Goal: Information Seeking & Learning: Learn about a topic

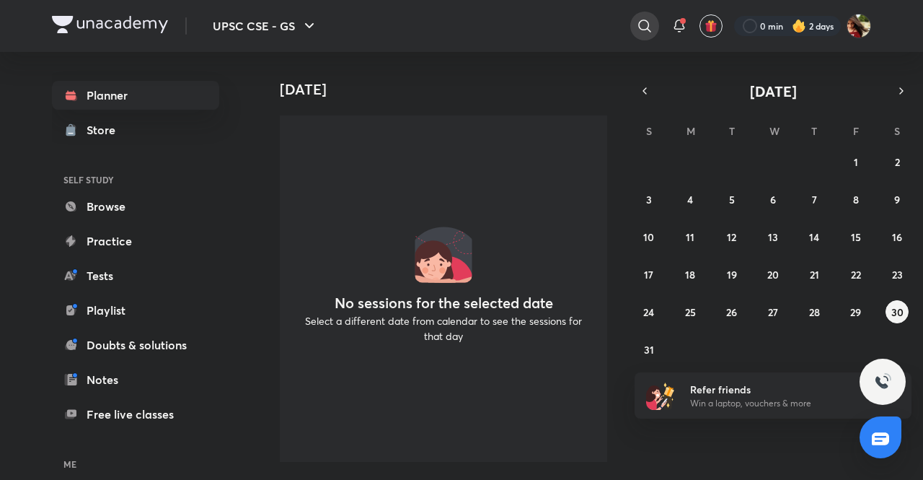
click at [641, 29] on icon at bounding box center [644, 25] width 12 height 12
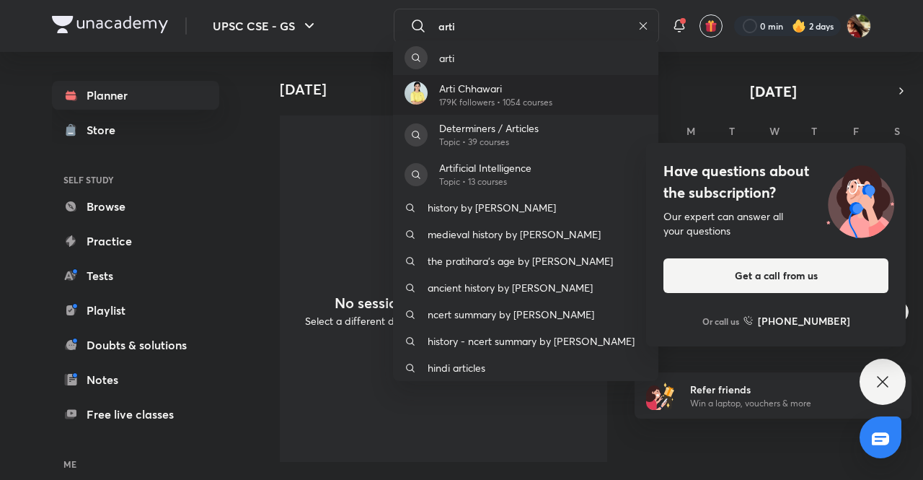
type input "arti"
click at [539, 94] on p "Arti Chhawari" at bounding box center [495, 88] width 113 height 15
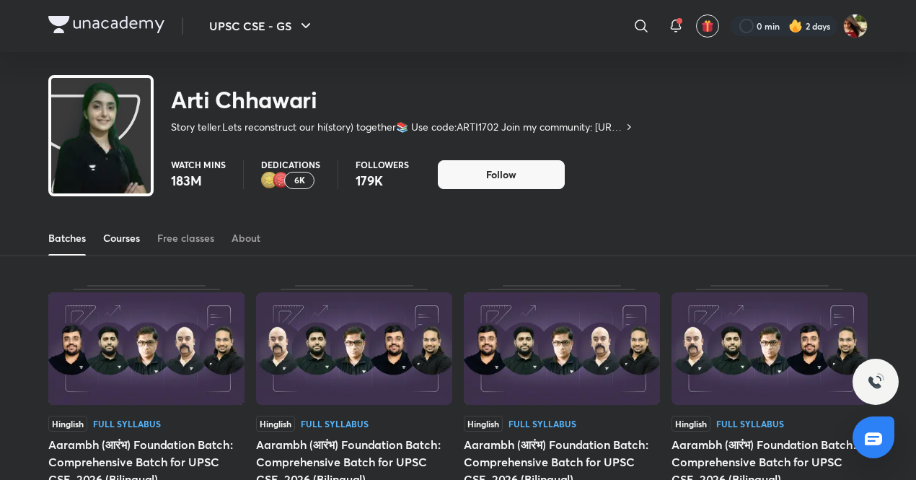
click at [118, 243] on div "Courses" at bounding box center [121, 238] width 37 height 14
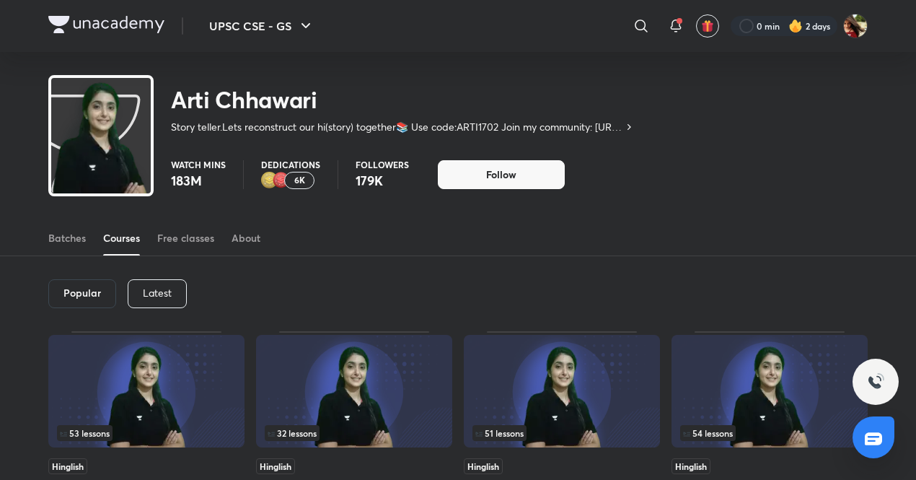
click at [154, 296] on p "Latest" at bounding box center [157, 293] width 29 height 12
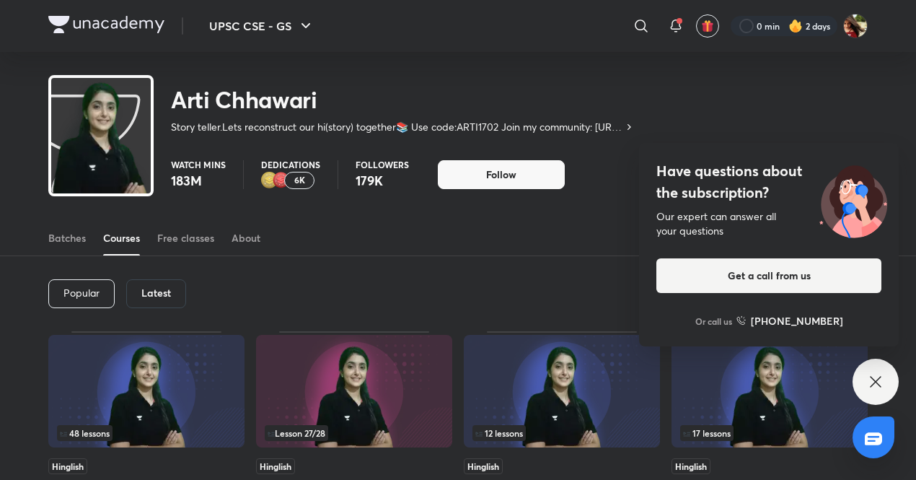
click at [159, 288] on h6 "Latest" at bounding box center [156, 293] width 30 height 12
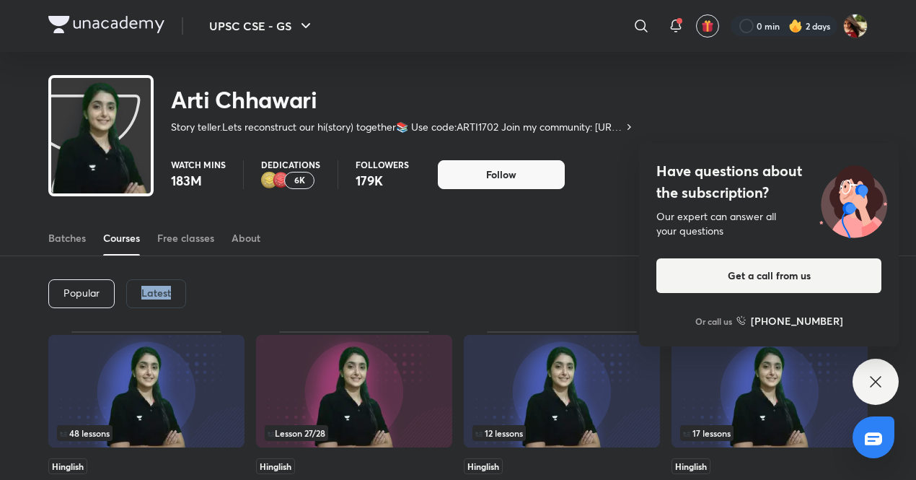
click at [159, 288] on h6 "Latest" at bounding box center [156, 293] width 30 height 12
click at [873, 382] on icon at bounding box center [875, 381] width 17 height 17
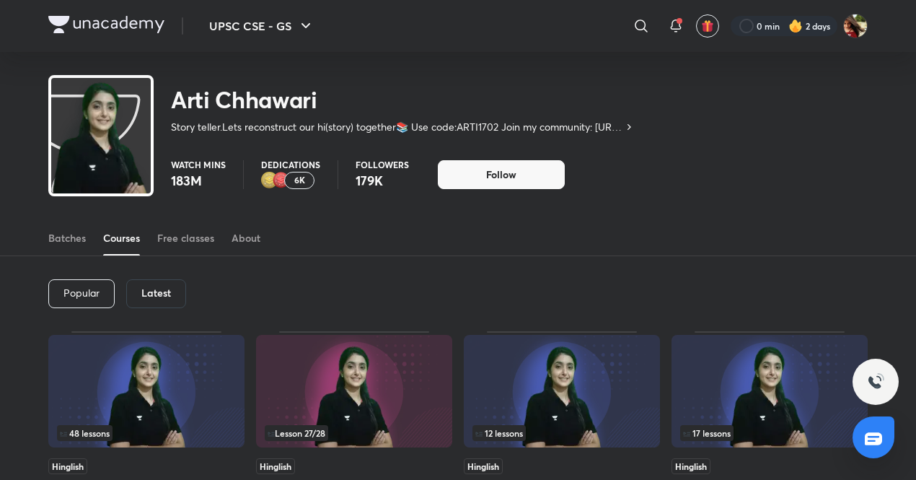
click at [144, 291] on h6 "Latest" at bounding box center [156, 293] width 30 height 12
click at [157, 294] on h6 "Latest" at bounding box center [156, 293] width 30 height 12
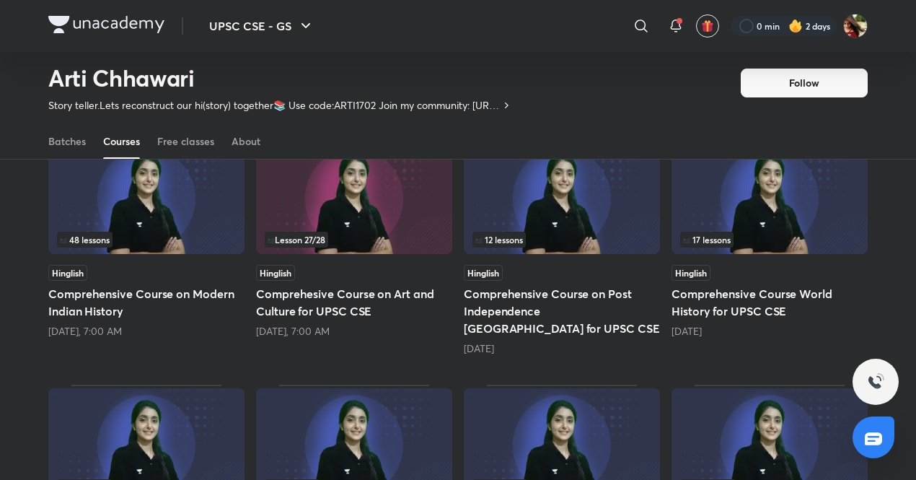
scroll to position [151, 0]
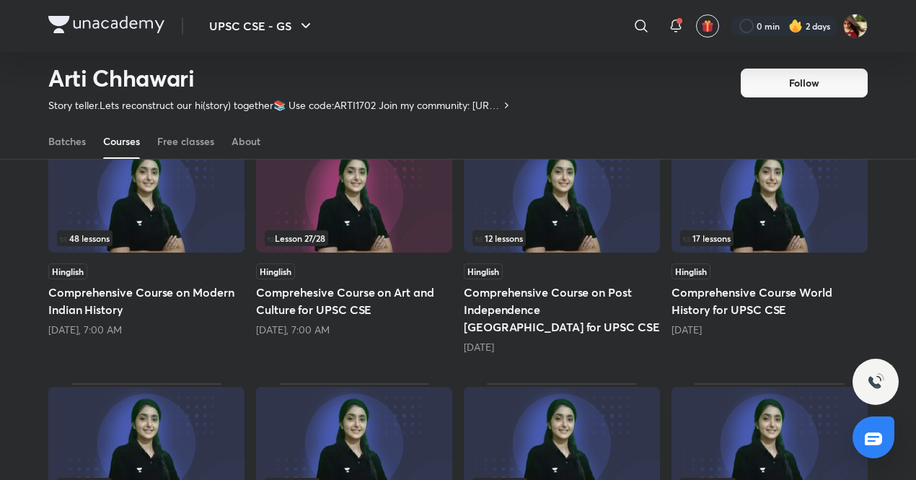
click at [389, 221] on img at bounding box center [354, 196] width 196 height 113
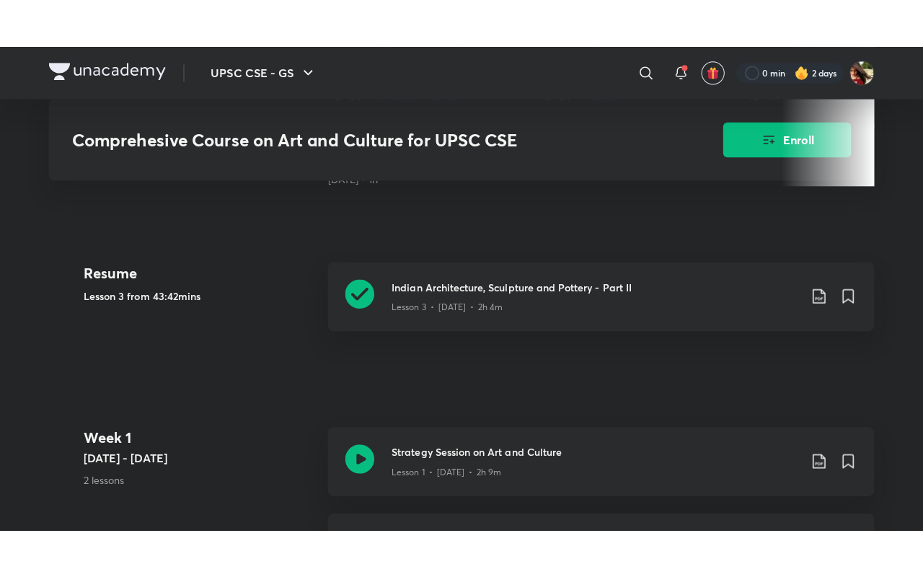
scroll to position [555, 0]
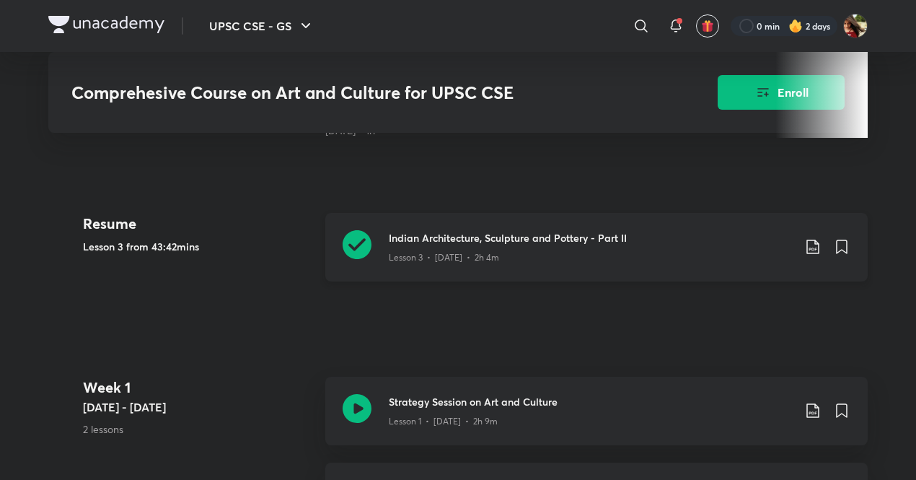
click at [417, 230] on h3 "Indian Architecture, Sculpture and Pottery - Part II" at bounding box center [591, 237] width 404 height 15
